Goal: Information Seeking & Learning: Learn about a topic

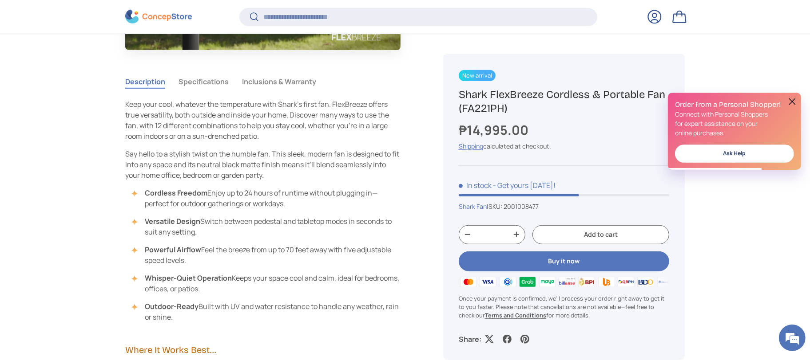
scroll to position [598, 0]
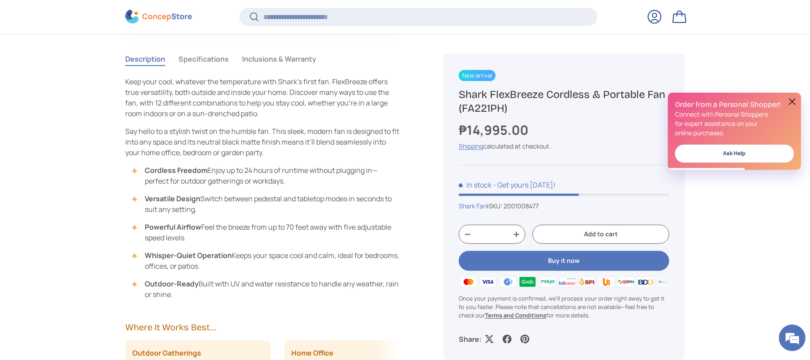
click at [215, 59] on button "Specifications" at bounding box center [203, 59] width 50 height 20
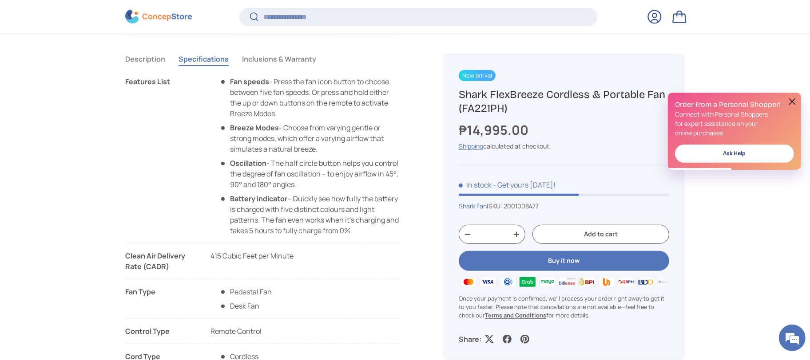
click at [268, 60] on button "Inclusions & Warranty" at bounding box center [279, 59] width 74 height 20
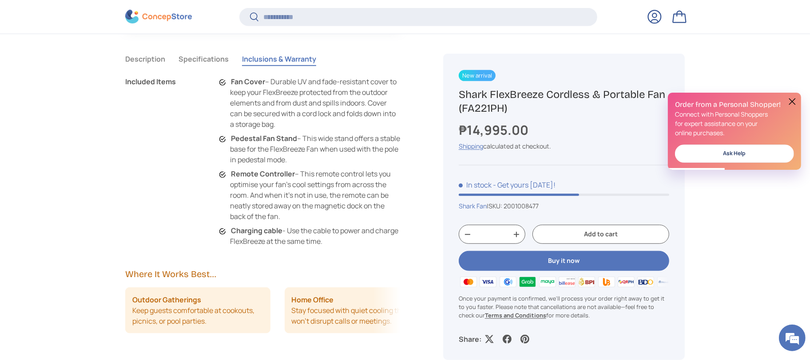
click at [207, 56] on button "Specifications" at bounding box center [203, 59] width 50 height 20
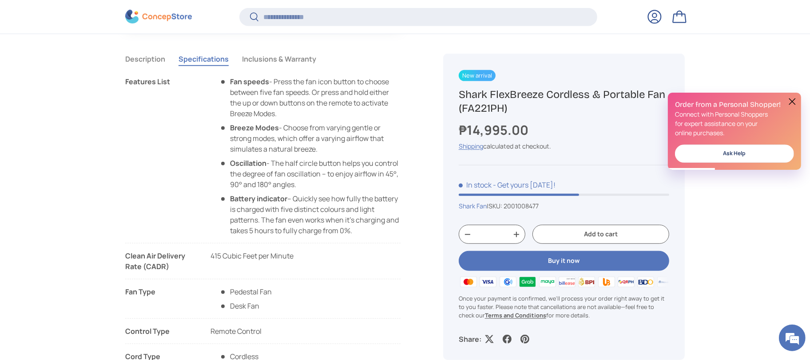
click at [140, 67] on button "Description" at bounding box center [145, 59] width 40 height 20
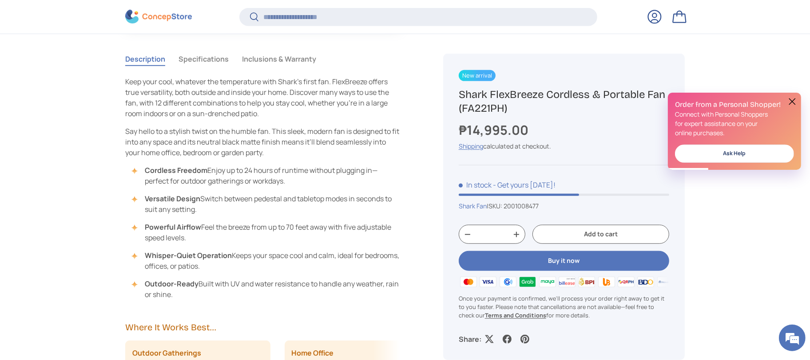
click at [294, 63] on button "Inclusions & Warranty" at bounding box center [279, 59] width 74 height 20
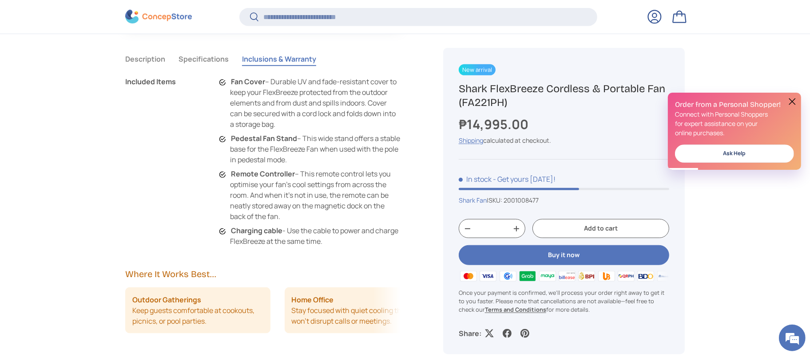
click at [194, 60] on button "Specifications" at bounding box center [203, 59] width 50 height 20
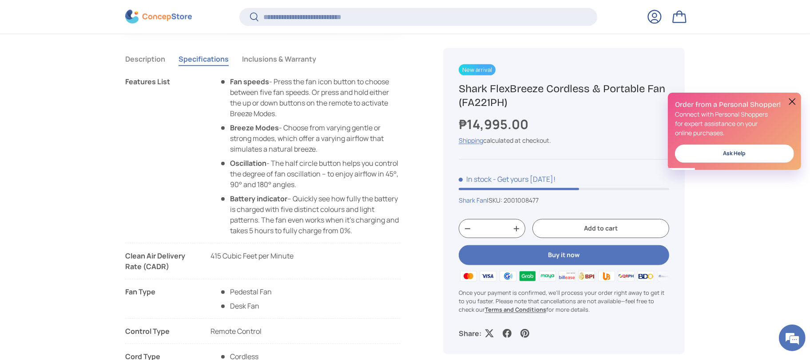
scroll to position [1987, 3629]
click at [156, 61] on button "Description" at bounding box center [145, 59] width 40 height 20
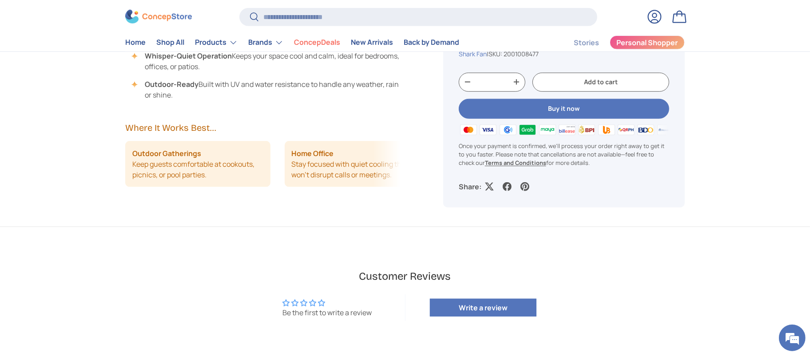
scroll to position [733, 0]
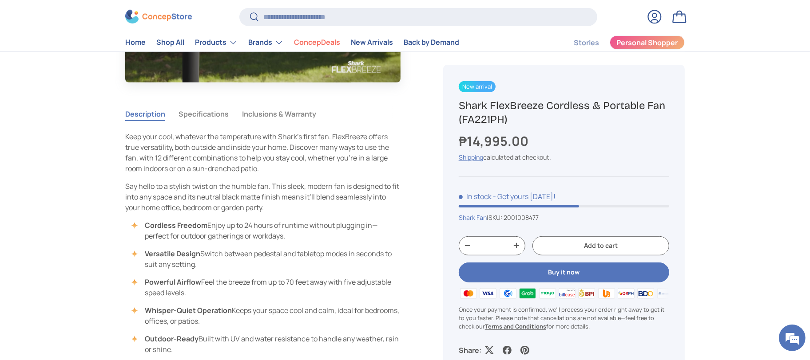
scroll to position [533, 0]
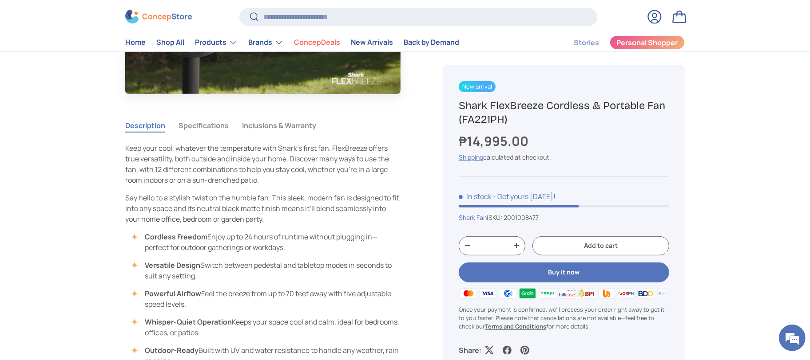
click at [214, 135] on button "Specifications" at bounding box center [203, 125] width 50 height 20
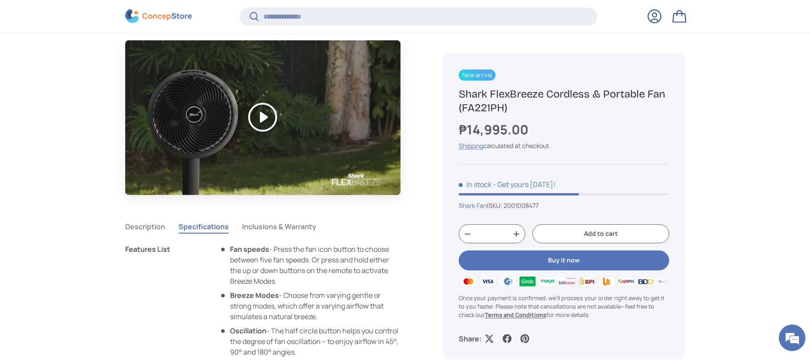
scroll to position [464, 0]
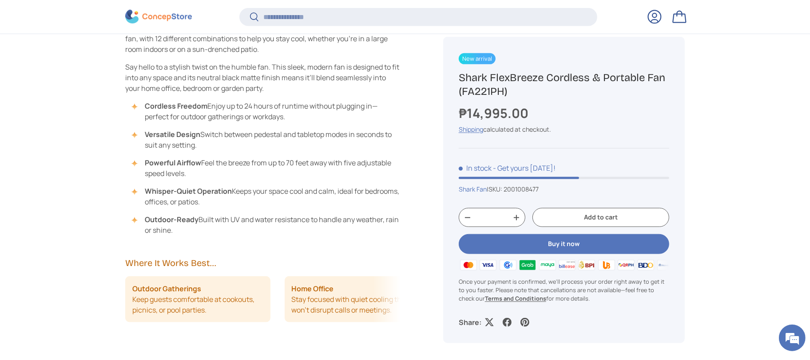
scroll to position [531, 0]
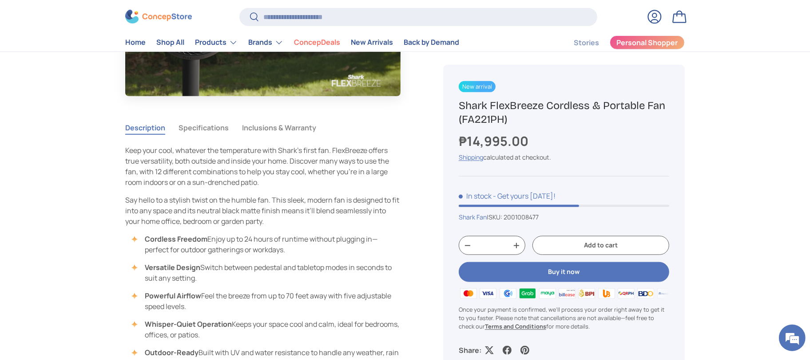
click at [253, 128] on button "Inclusions & Warranty" at bounding box center [279, 128] width 74 height 20
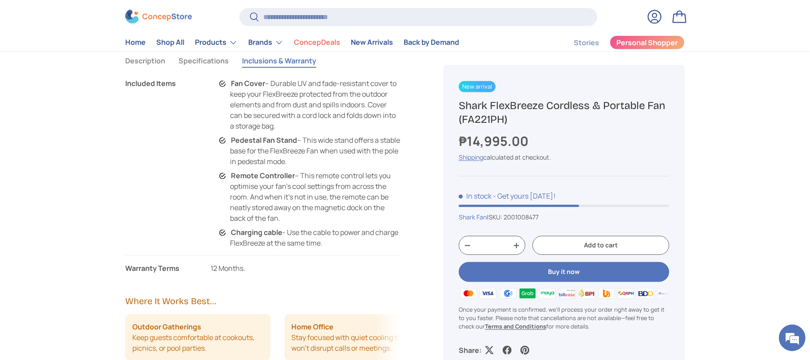
scroll to position [598, 0]
click at [189, 63] on button "Specifications" at bounding box center [203, 61] width 50 height 20
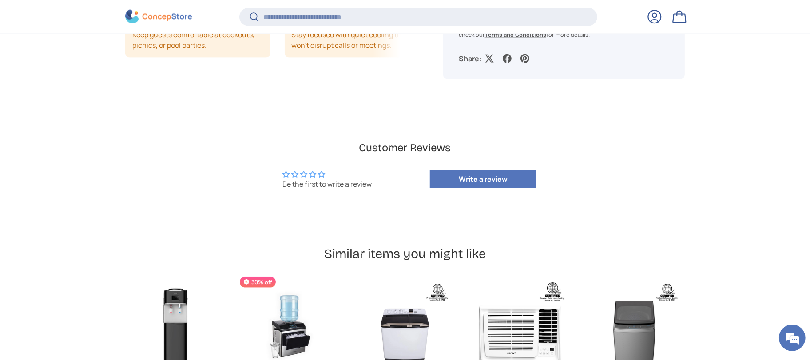
scroll to position [1635, 3629]
